Goal: Information Seeking & Learning: Learn about a topic

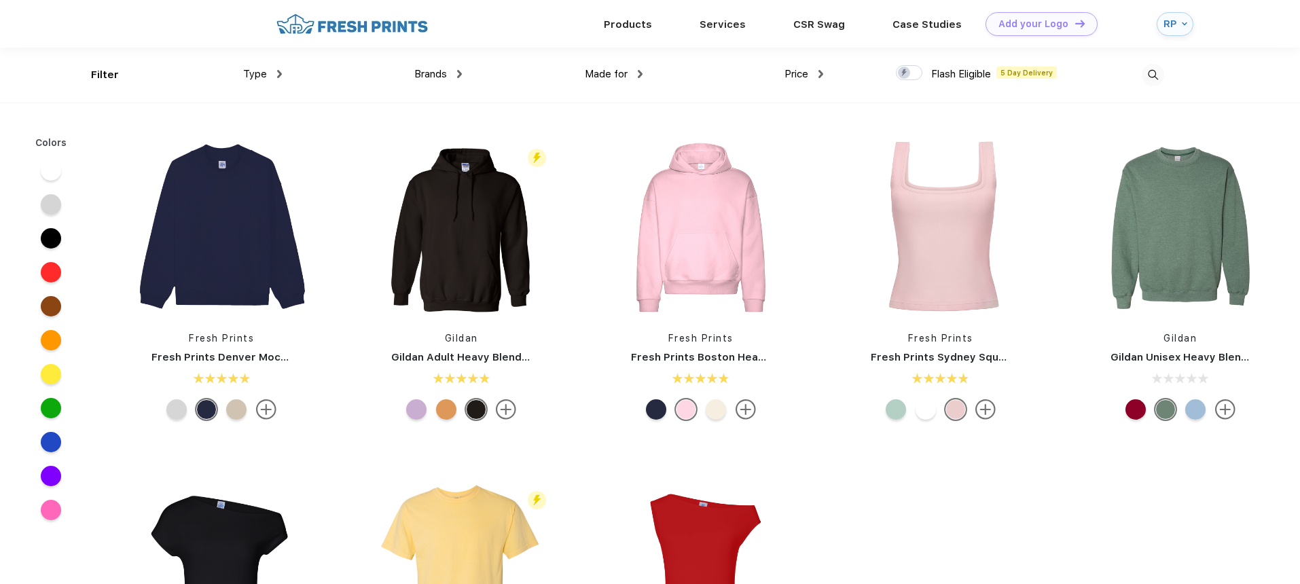
scroll to position [1, 0]
click at [1177, 27] on div "RP" at bounding box center [1171, 24] width 15 height 12
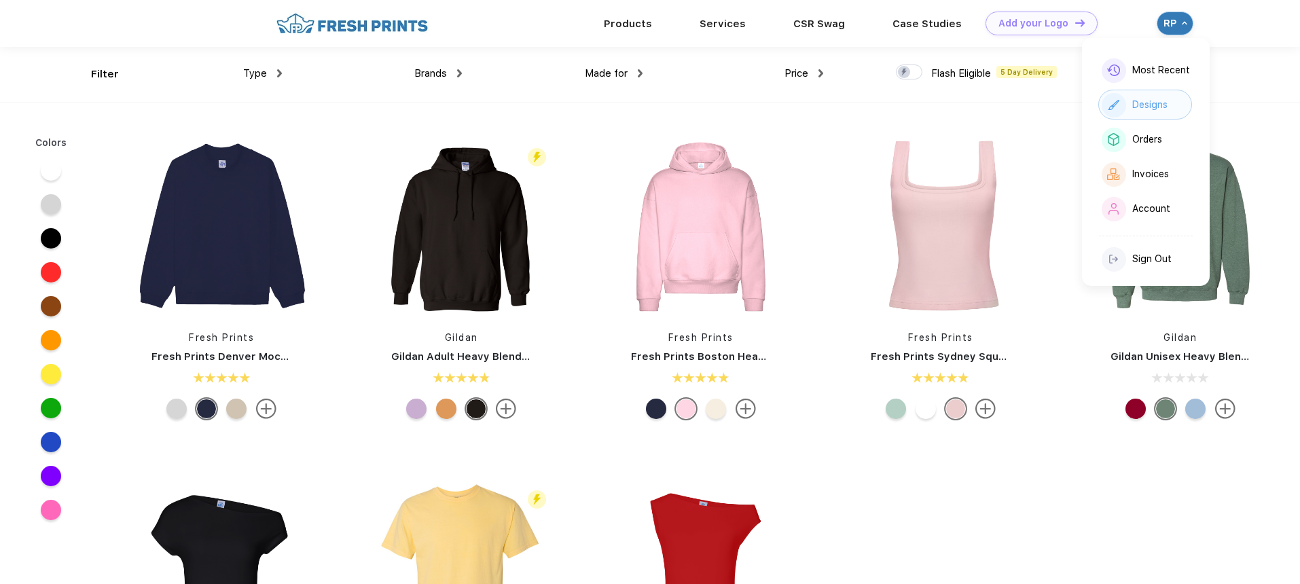
click at [1149, 105] on div "Designs" at bounding box center [1149, 105] width 35 height 12
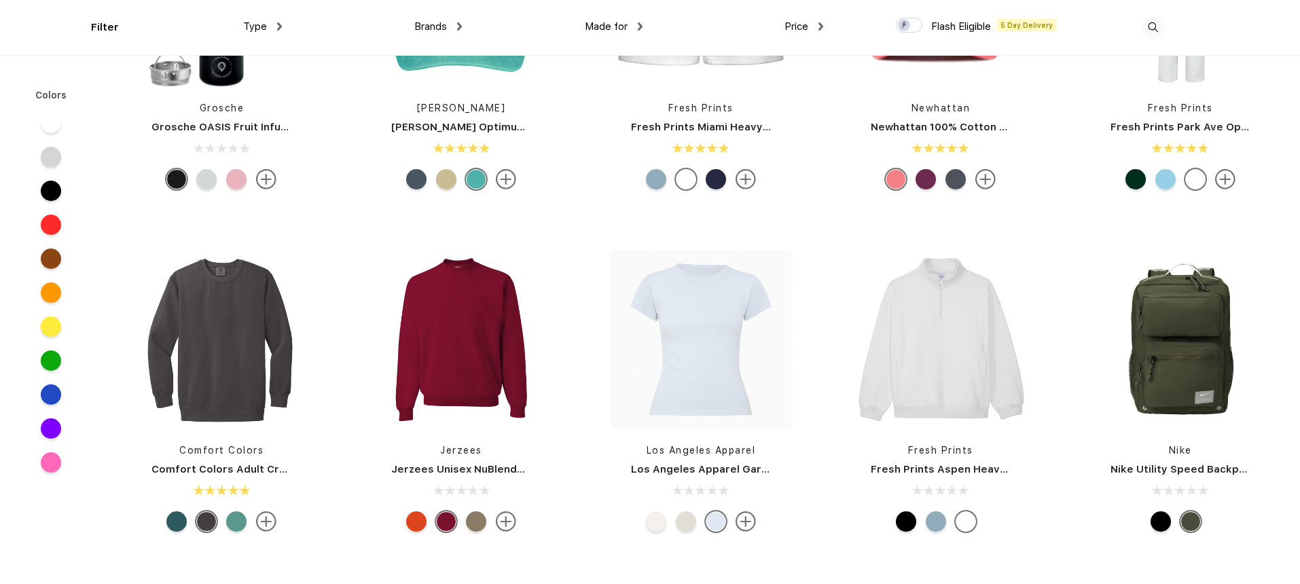
scroll to position [2574, 0]
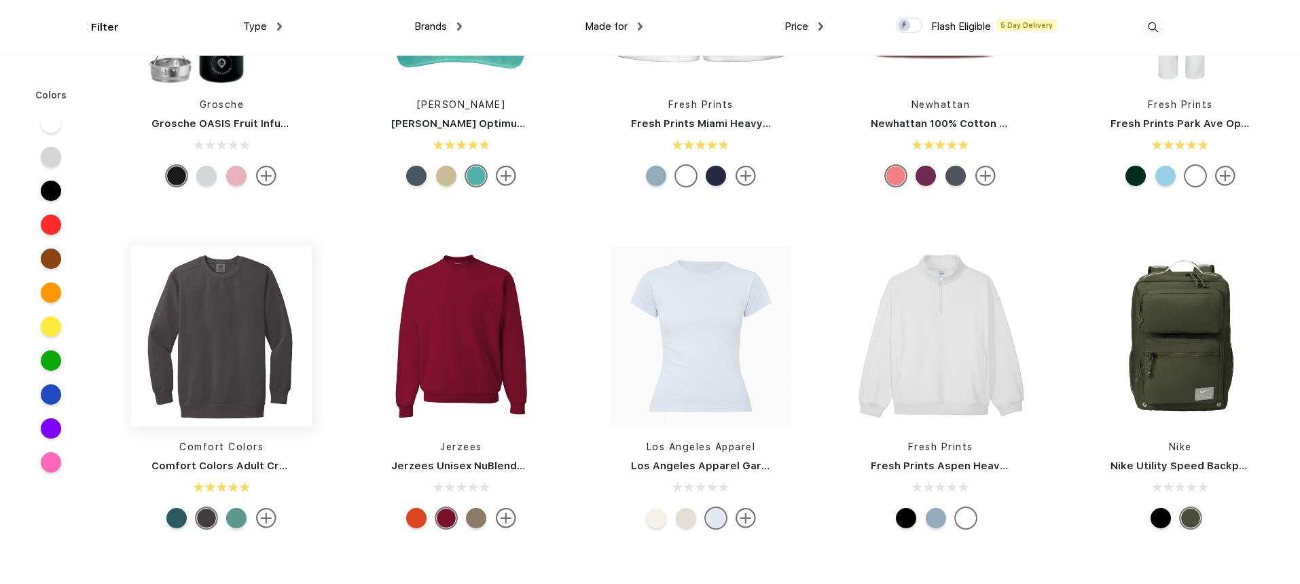
click at [254, 330] on img at bounding box center [221, 336] width 181 height 181
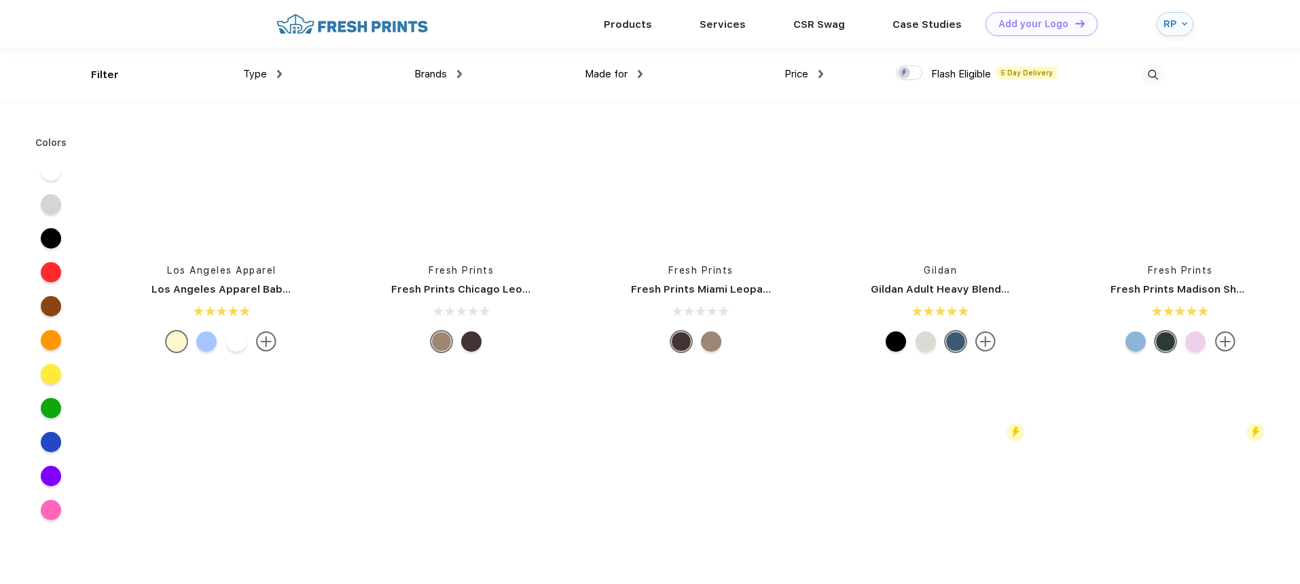
scroll to position [1677, 0]
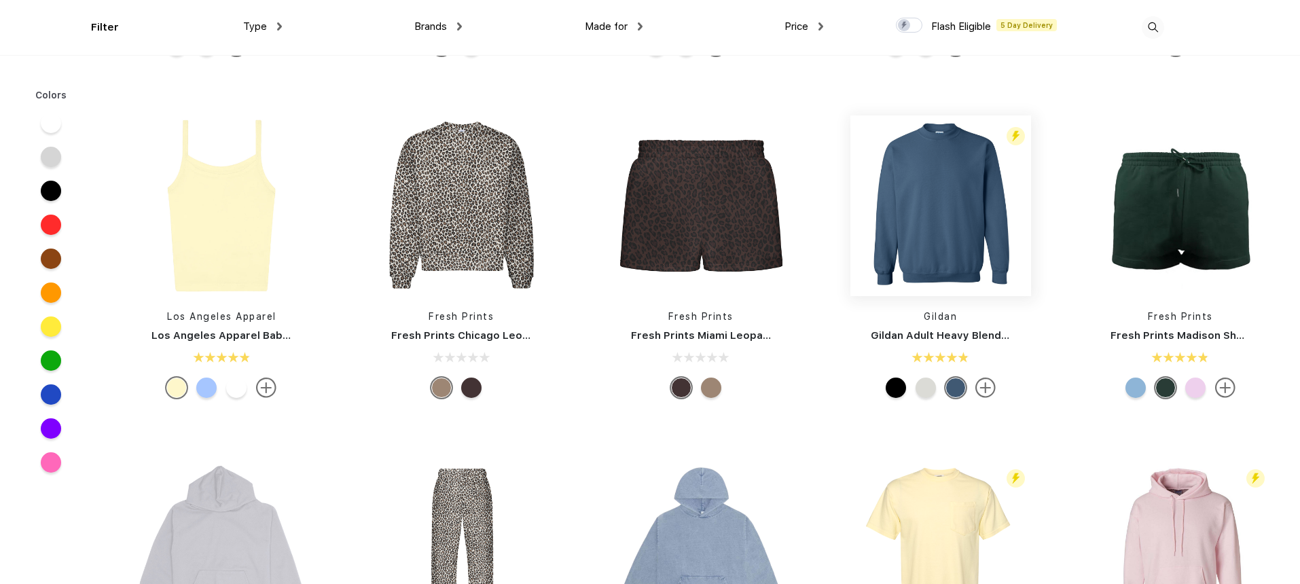
click at [973, 243] on img at bounding box center [940, 205] width 181 height 181
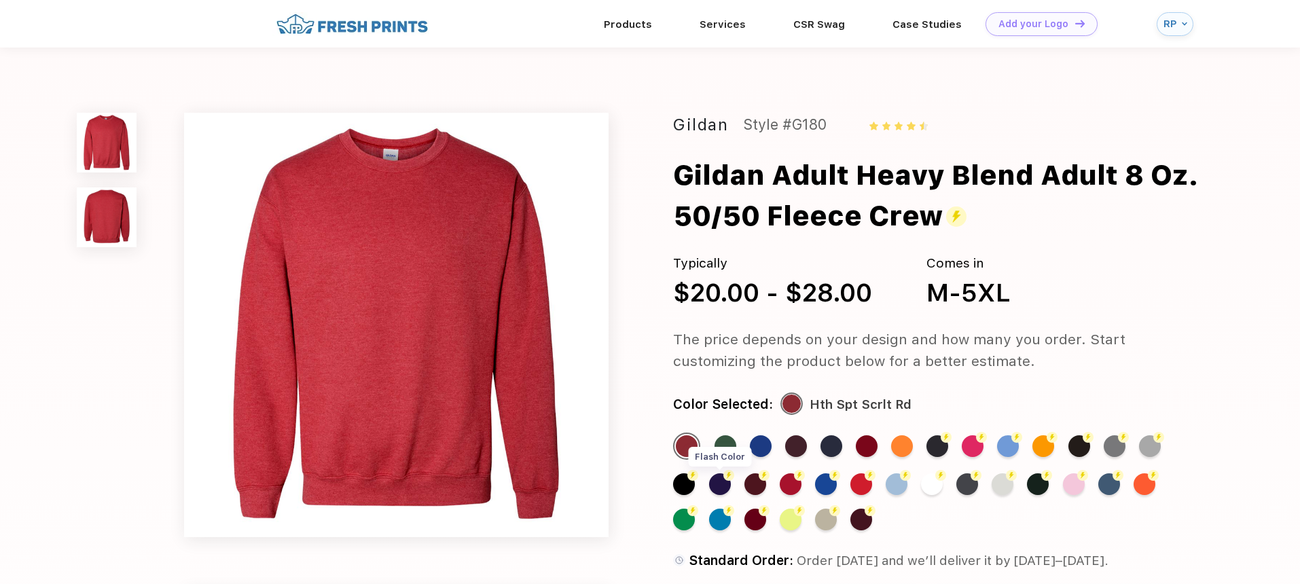
click at [715, 486] on div "Flash Color" at bounding box center [720, 484] width 22 height 22
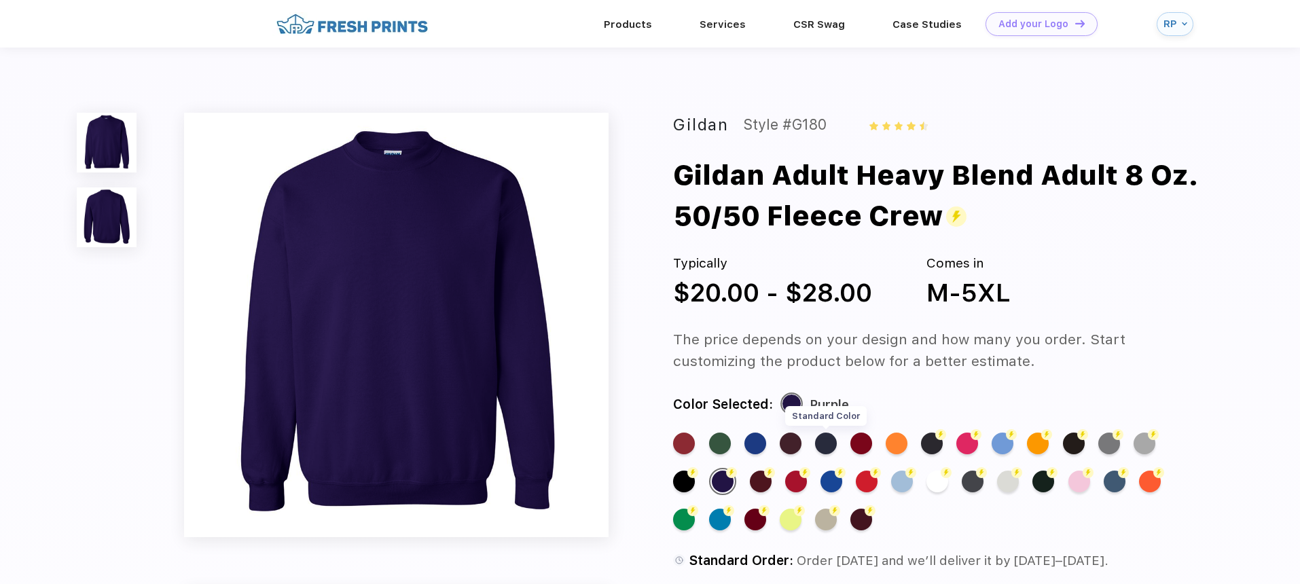
click at [829, 439] on div "Standard Color" at bounding box center [826, 444] width 22 height 22
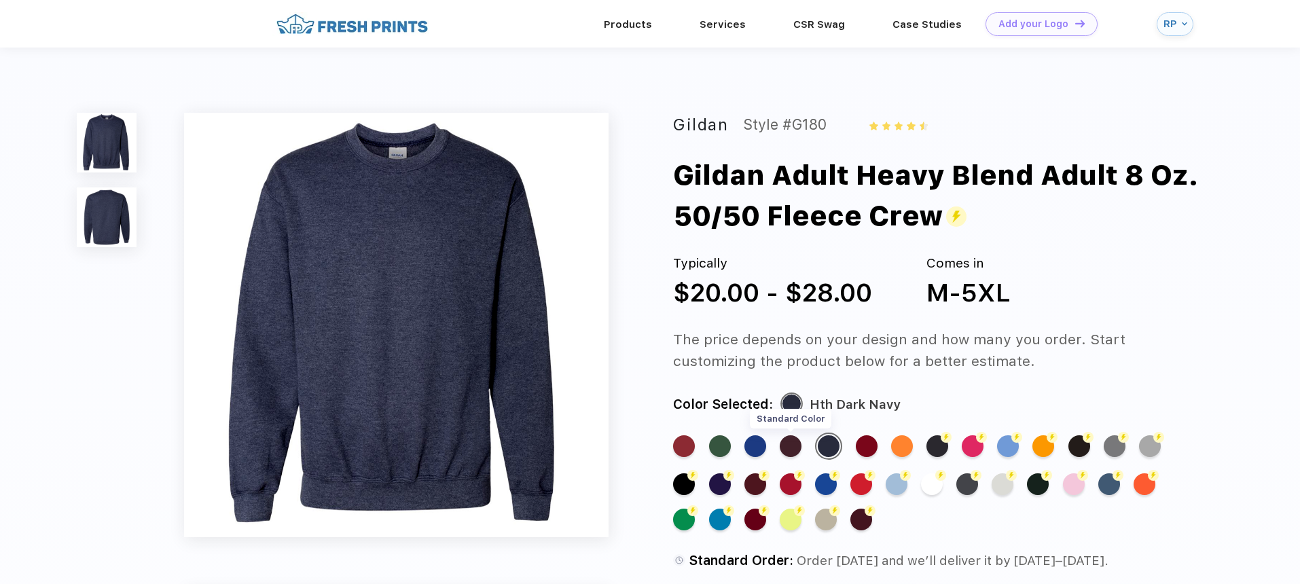
click at [792, 445] on div "Standard Color" at bounding box center [791, 446] width 22 height 22
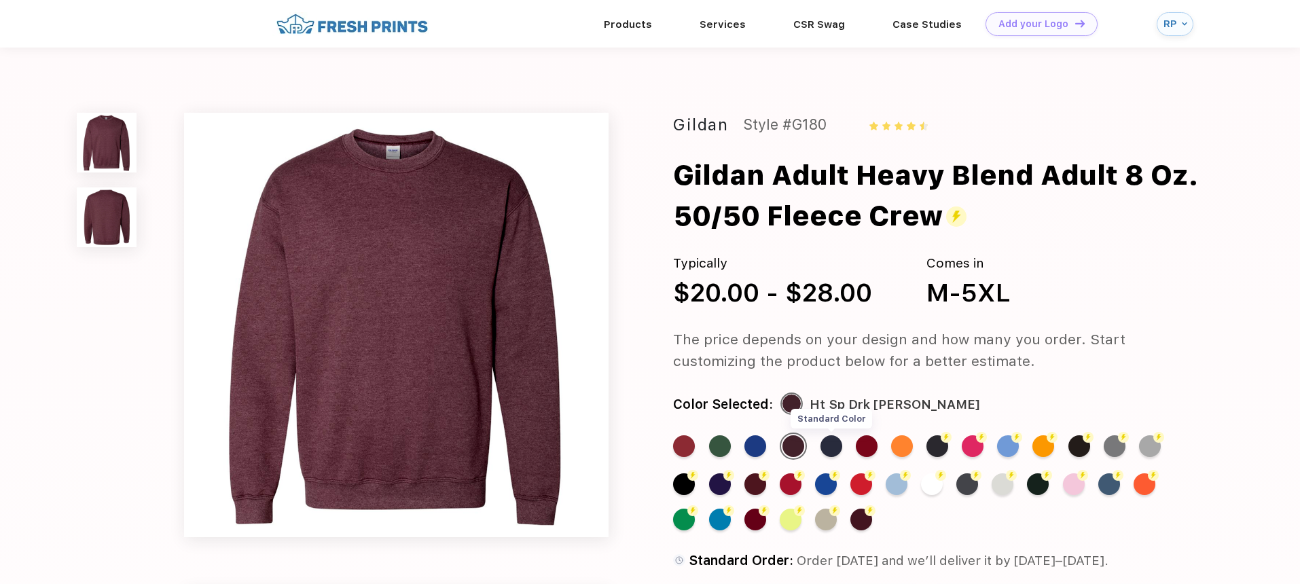
click at [838, 450] on div "Standard Color" at bounding box center [832, 446] width 22 height 22
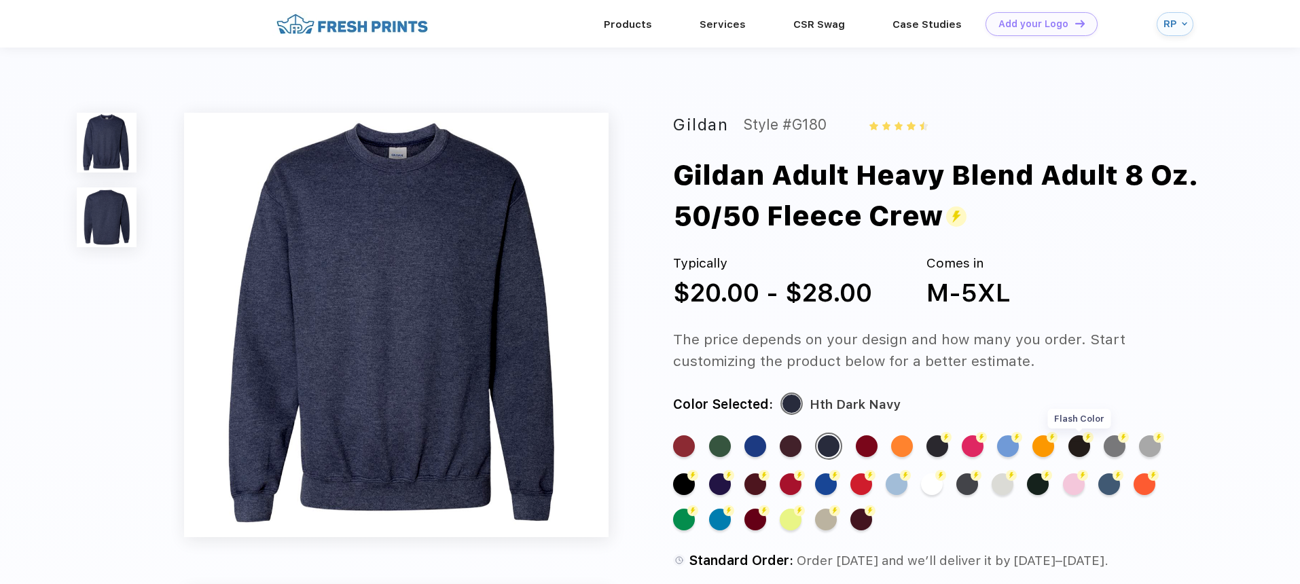
click at [1083, 450] on div "Flash Color" at bounding box center [1080, 446] width 22 height 22
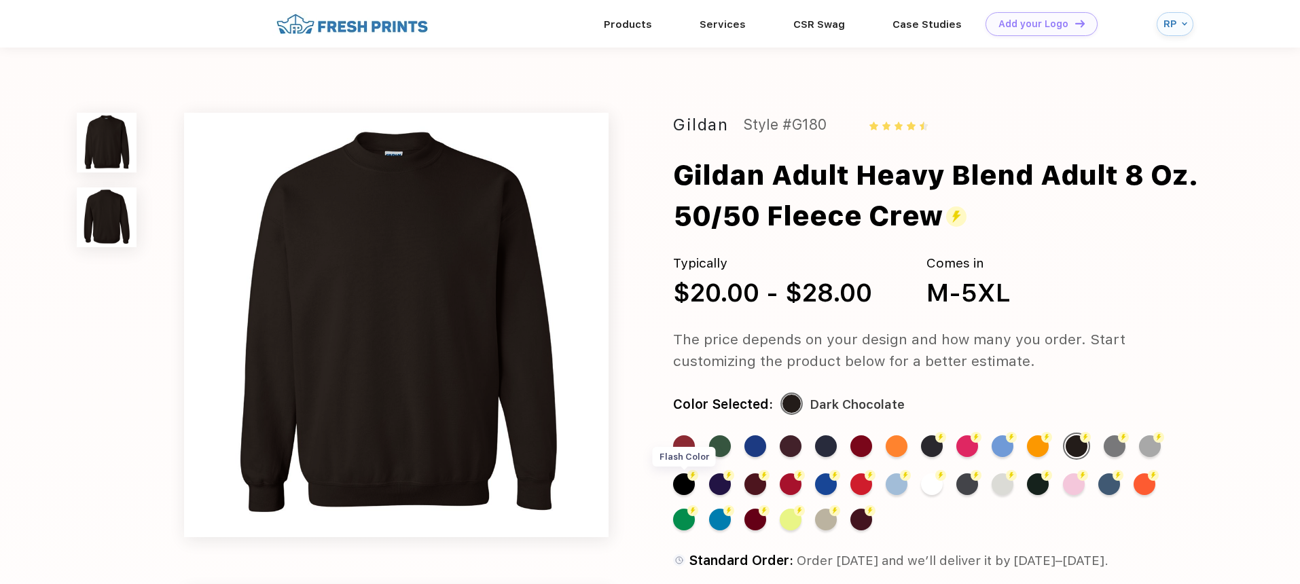
click at [690, 488] on div "Flash Color" at bounding box center [684, 484] width 22 height 22
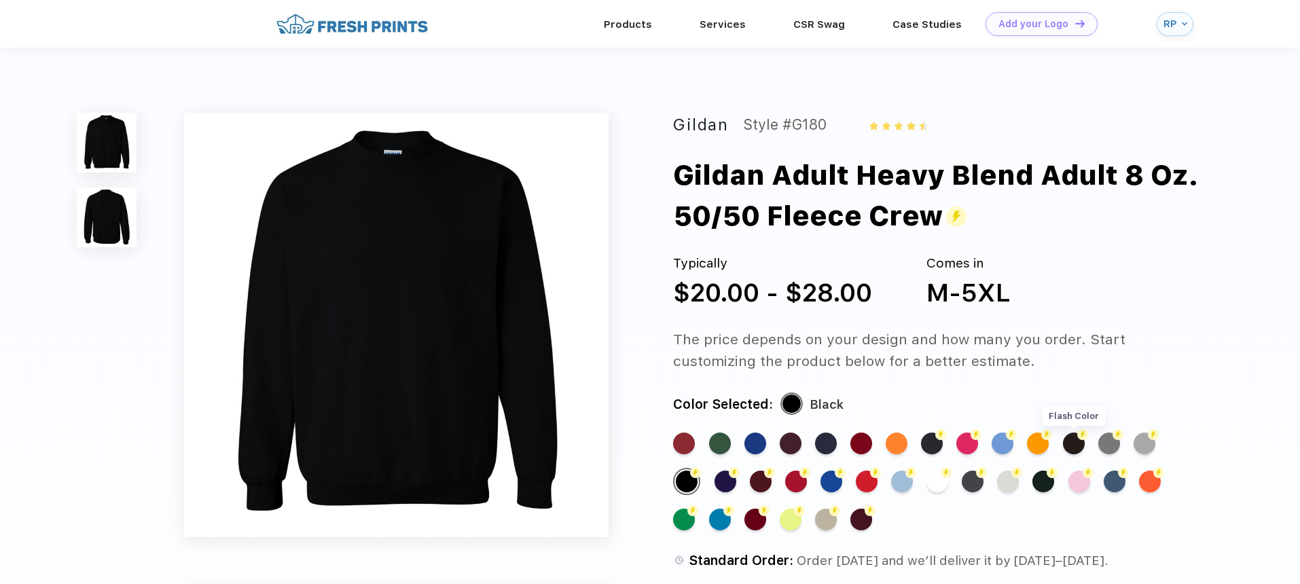
click at [1073, 450] on div "Flash Color" at bounding box center [1074, 444] width 22 height 22
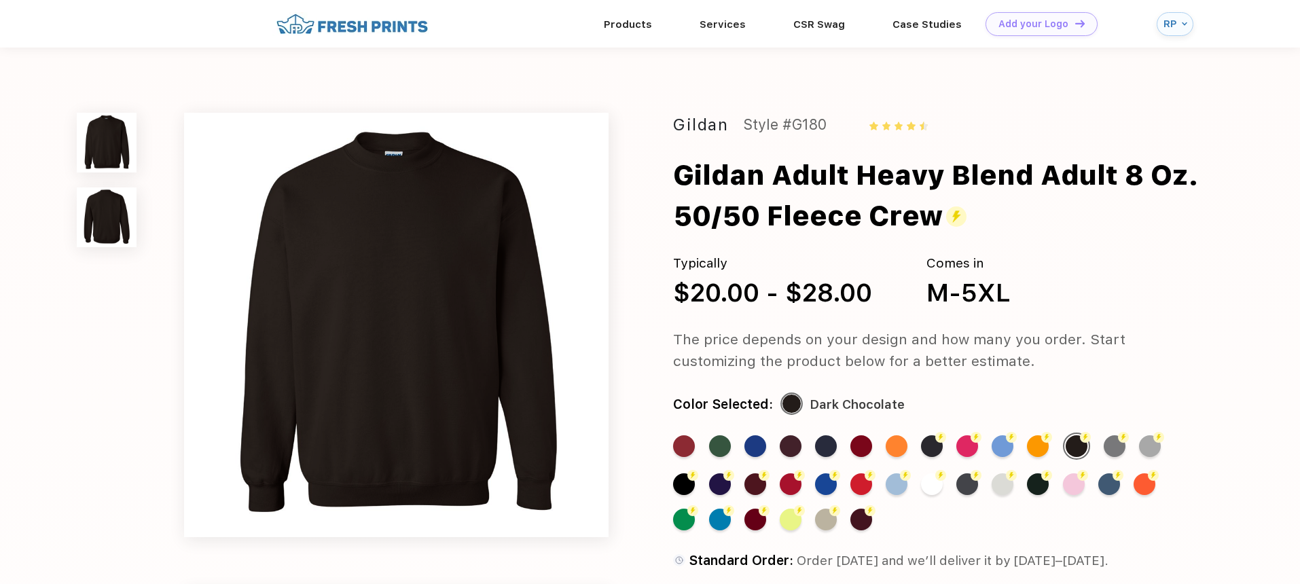
click at [1113, 340] on div "The price depends on your design and how many you order. Start customizing the …" at bounding box center [939, 350] width 533 height 43
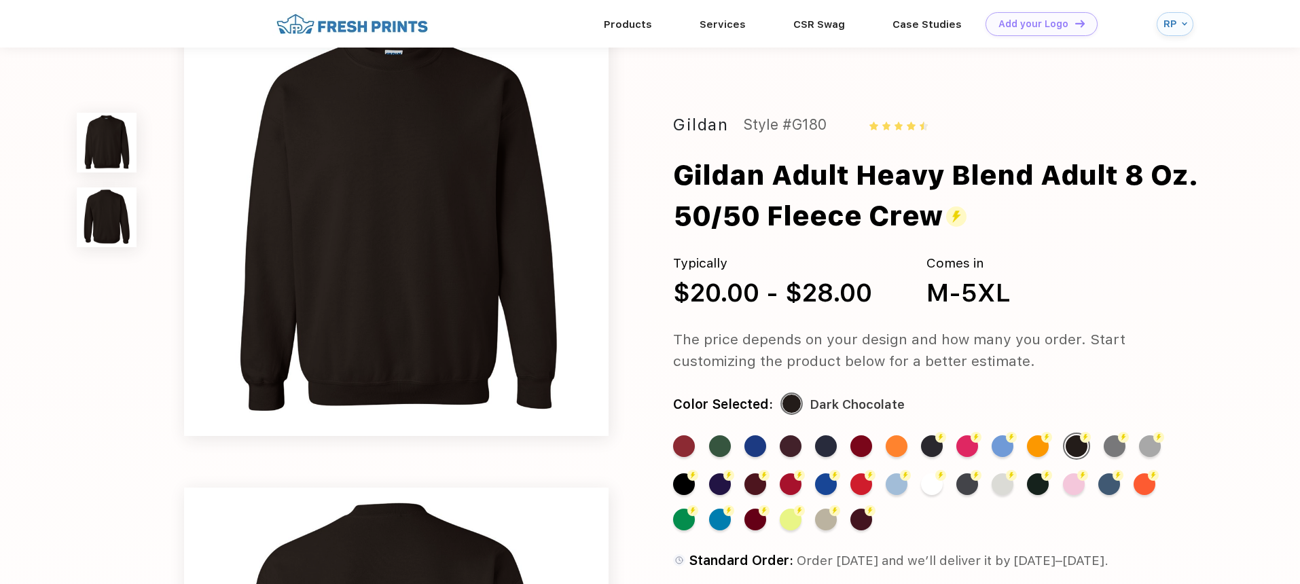
scroll to position [50, 0]
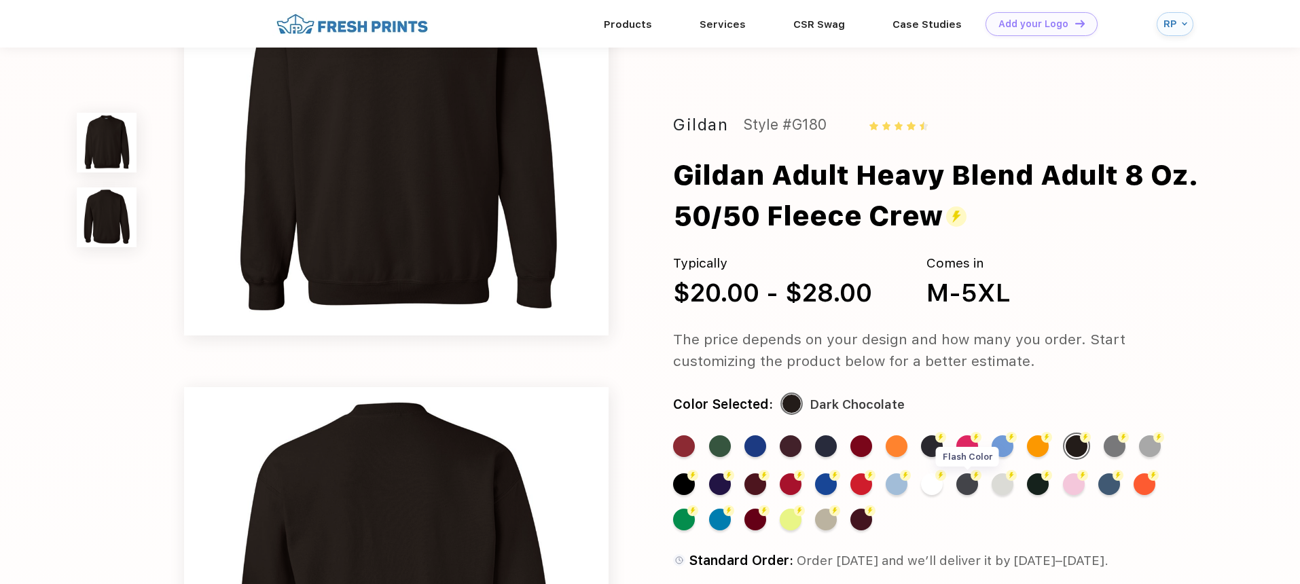
click at [960, 486] on div "Flash Color" at bounding box center [967, 484] width 22 height 22
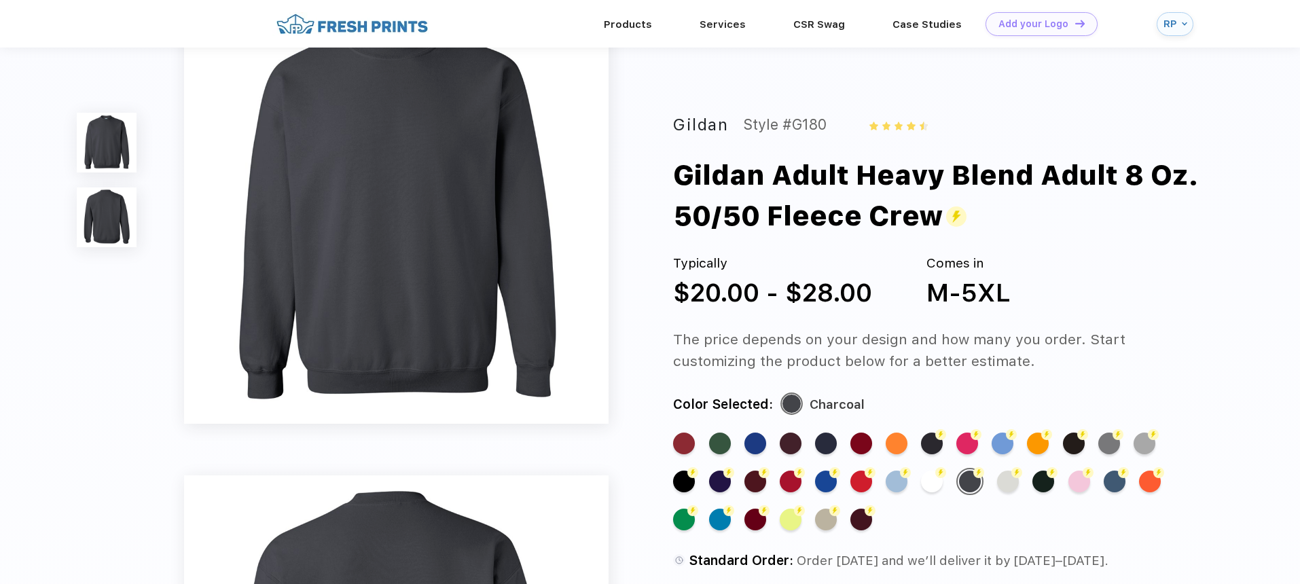
scroll to position [0, 0]
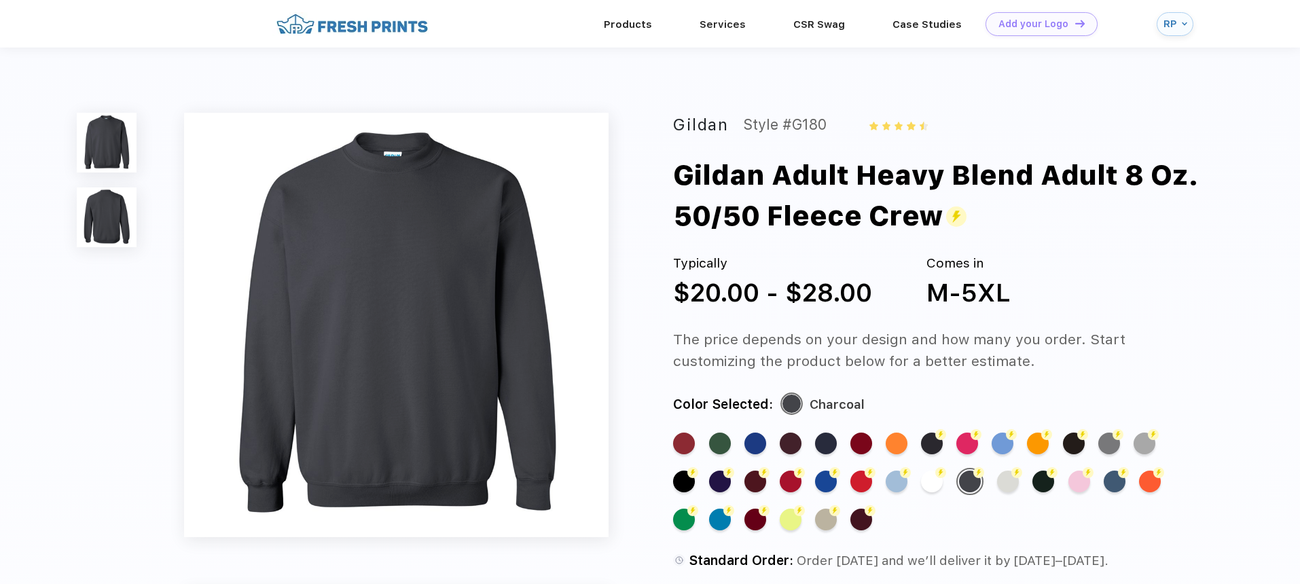
drag, startPoint x: 679, startPoint y: 175, endPoint x: 945, endPoint y: 226, distance: 271.0
click at [945, 226] on div "Gildan Adult Heavy Blend Adult 8 Oz. 50/50 Fleece Crew" at bounding box center [965, 196] width 585 height 82
click at [905, 256] on div "Typically $20.00 - $28.00 Comes in M-5XL" at bounding box center [939, 283] width 533 height 58
click at [623, 24] on link "Products" at bounding box center [628, 24] width 48 height 12
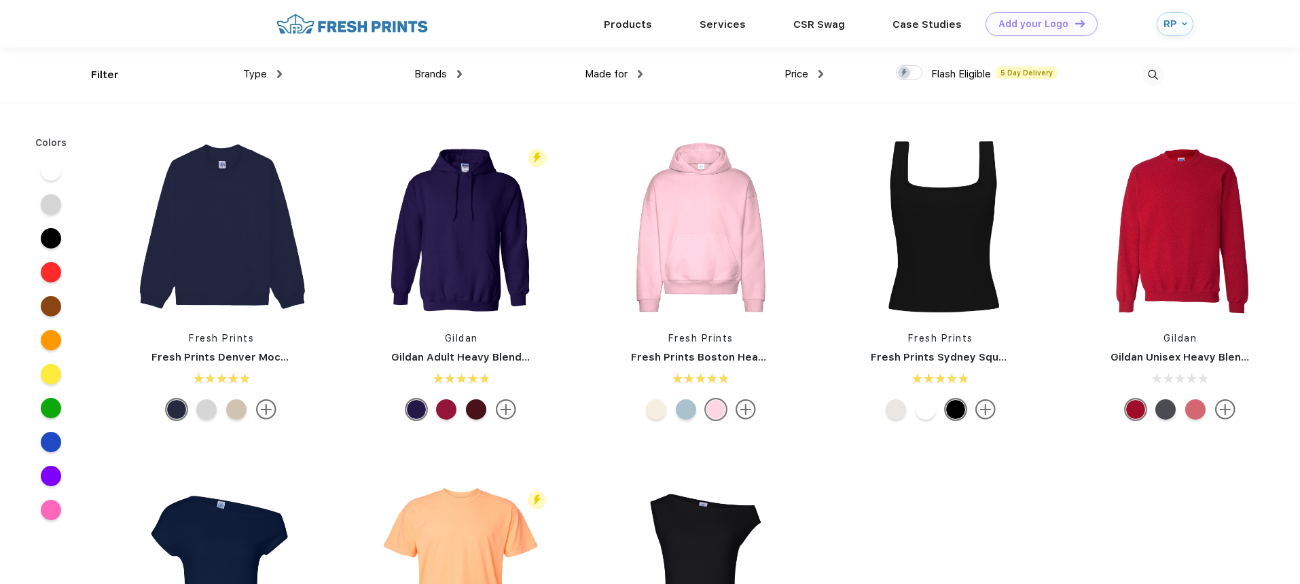
scroll to position [1, 0]
click at [444, 77] on span "Brands" at bounding box center [430, 73] width 33 height 12
click at [263, 75] on span "Type" at bounding box center [255, 73] width 24 height 12
drag, startPoint x: 274, startPoint y: 72, endPoint x: 281, endPoint y: 76, distance: 7.3
click at [274, 72] on div "Type" at bounding box center [262, 74] width 39 height 16
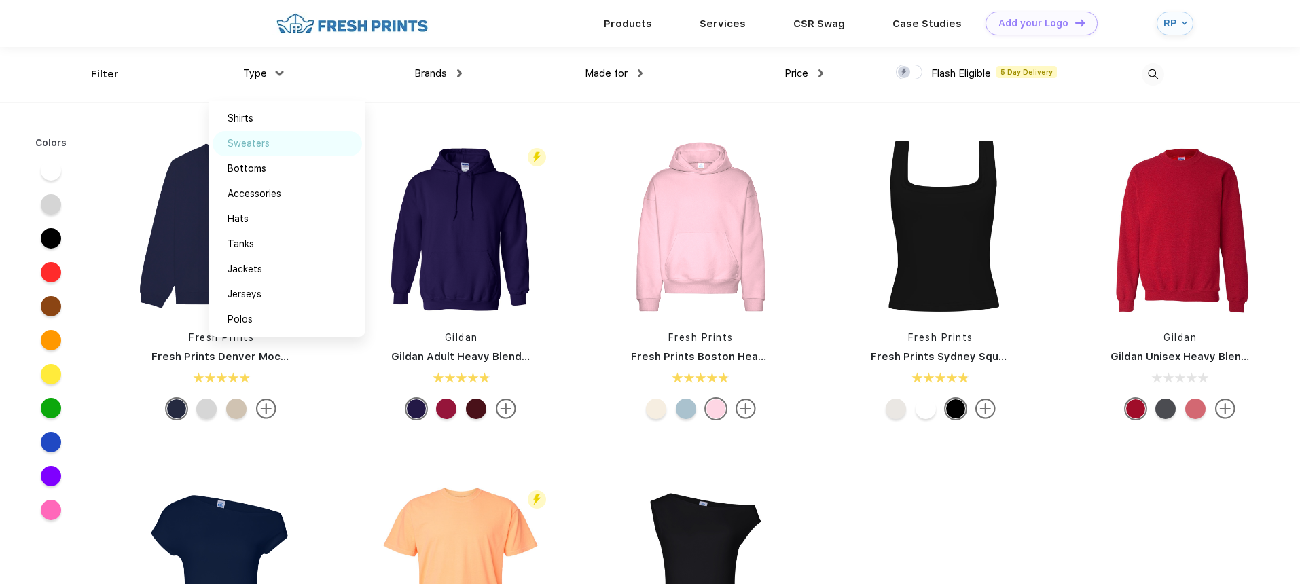
click at [255, 140] on div "Sweaters" at bounding box center [249, 144] width 42 height 14
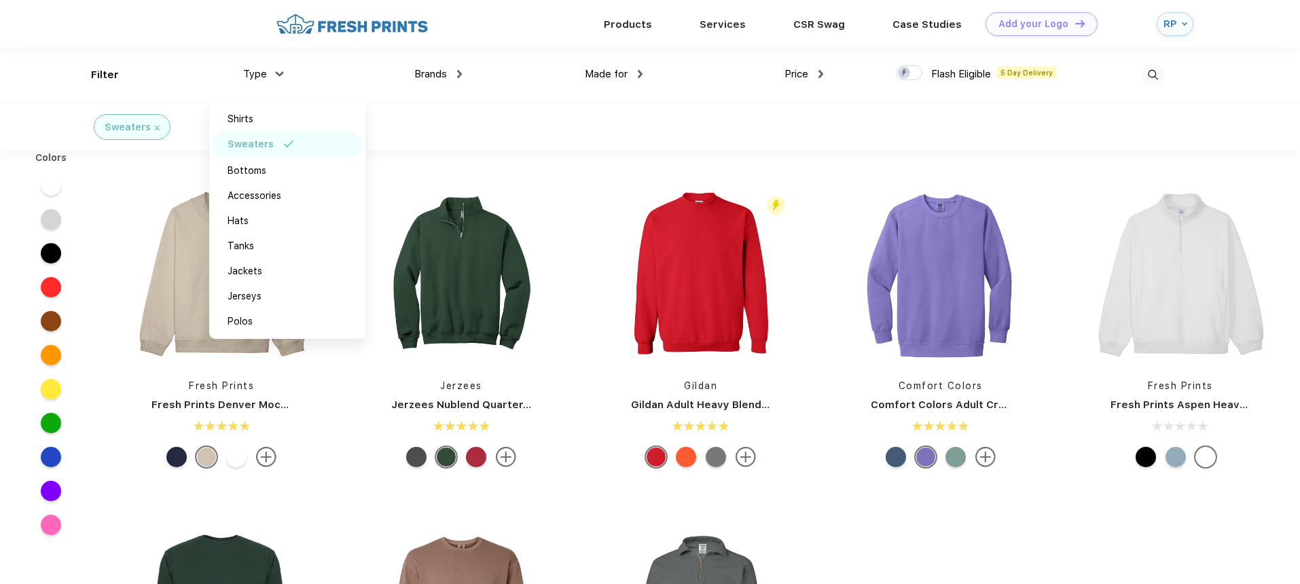
click at [1219, 154] on div "Fresh Prints Fresh Prints Denver Mock Neck Heavyweight Sweatshirt Jerzees Jerze…" at bounding box center [701, 531] width 1198 height 760
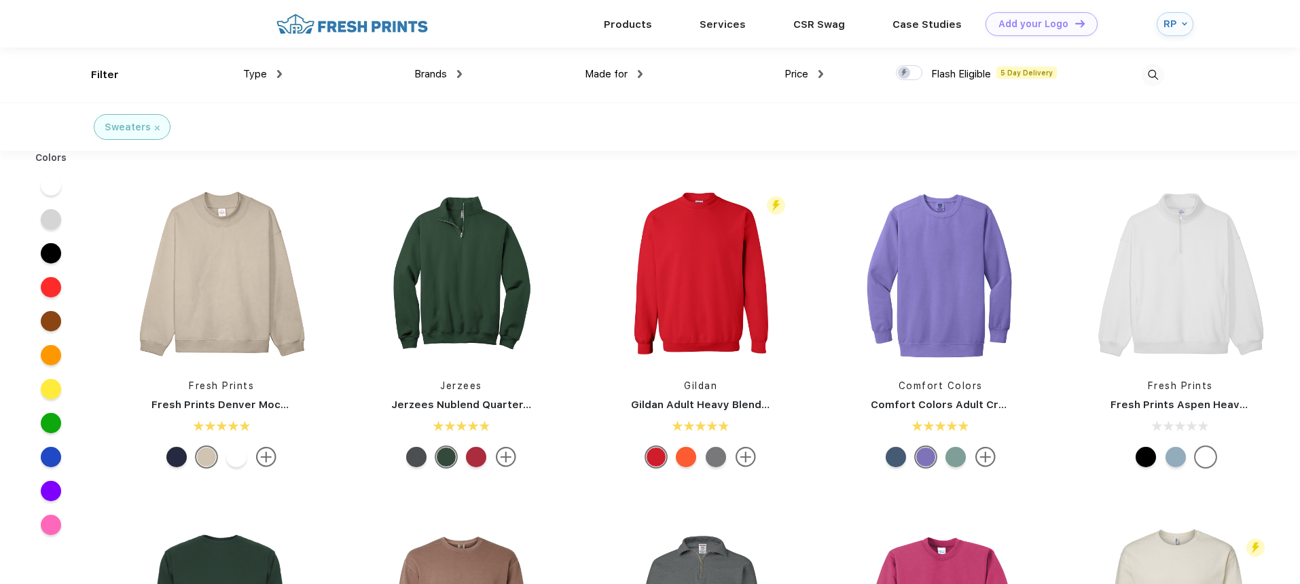
click at [265, 79] on span "Type" at bounding box center [255, 74] width 24 height 12
click at [341, 31] on img at bounding box center [352, 24] width 160 height 24
